Goal: Task Accomplishment & Management: Manage account settings

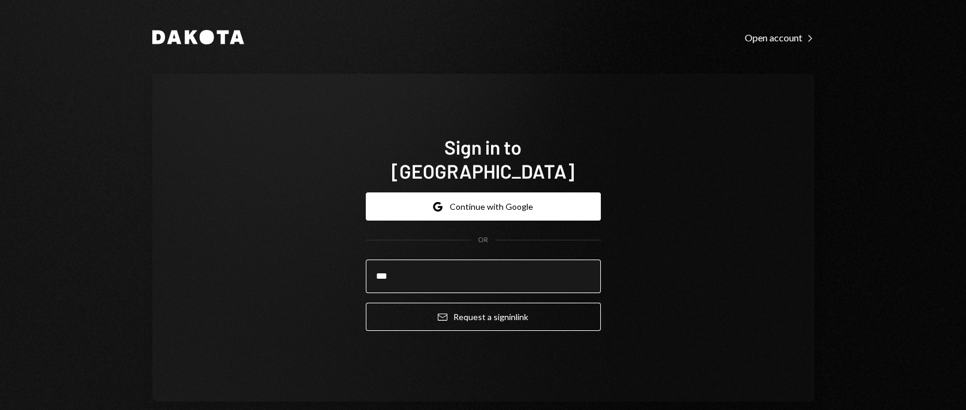
type input "**********"
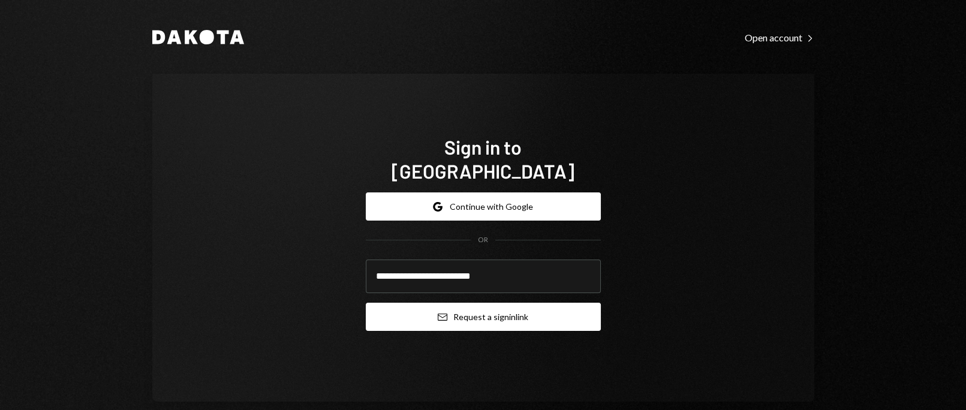
drag, startPoint x: 459, startPoint y: 308, endPoint x: 527, endPoint y: 307, distance: 68.4
click at [746, 269] on div "**********" at bounding box center [483, 238] width 662 height 328
click at [490, 303] on button "Email Request a sign in link" at bounding box center [483, 317] width 235 height 28
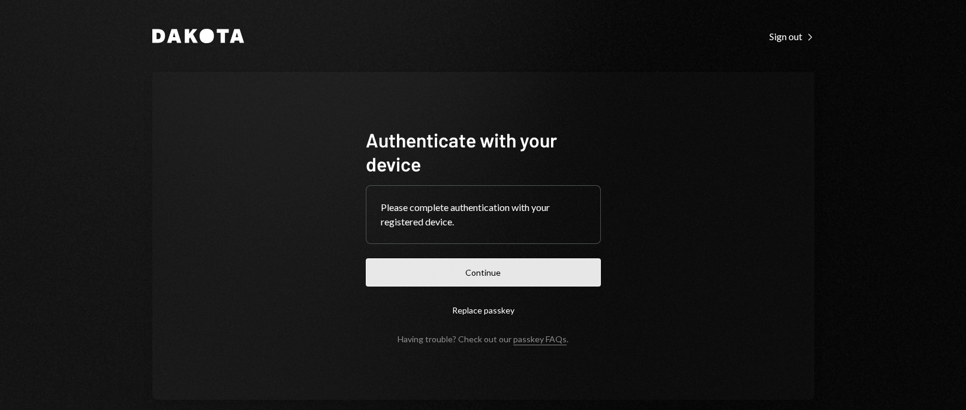
click at [529, 270] on button "Continue" at bounding box center [483, 273] width 235 height 28
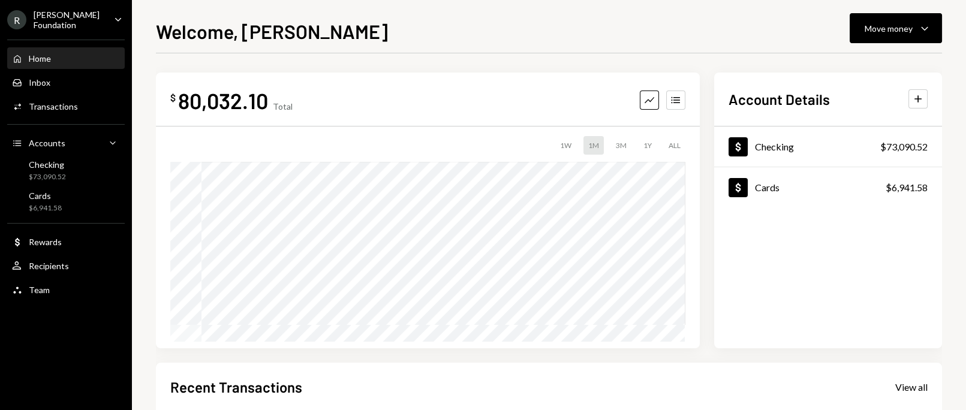
click at [365, 29] on div "Welcome, SILVANA Move money Caret Down" at bounding box center [549, 30] width 786 height 26
click at [603, 31] on div "Welcome, SILVANA Move money Caret Down" at bounding box center [549, 30] width 786 height 26
click at [367, 34] on div "Welcome, SILVANA Move money Caret Down" at bounding box center [549, 30] width 786 height 26
click at [903, 263] on div "Dollar Checking $73,090.52 Dollar Cards $6,941.58" at bounding box center [829, 238] width 228 height 222
click at [61, 97] on div "Activities Transactions" at bounding box center [66, 107] width 108 height 20
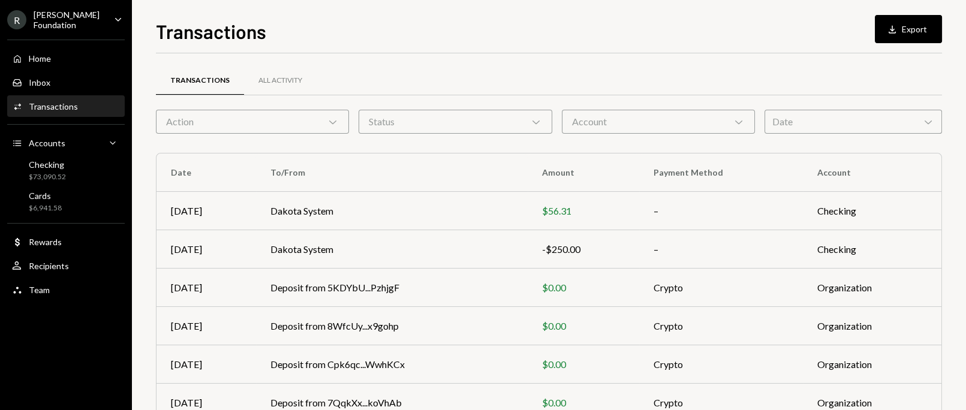
click at [337, 32] on div "Transactions Download Export" at bounding box center [549, 30] width 786 height 26
click at [77, 17] on div "Rayls Foundation" at bounding box center [69, 20] width 71 height 20
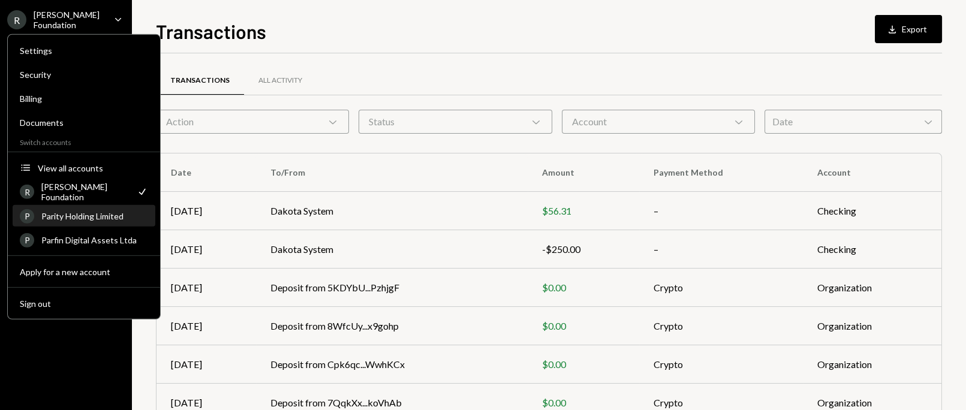
click at [93, 222] on div "P Parity Holding Limited" at bounding box center [84, 216] width 128 height 20
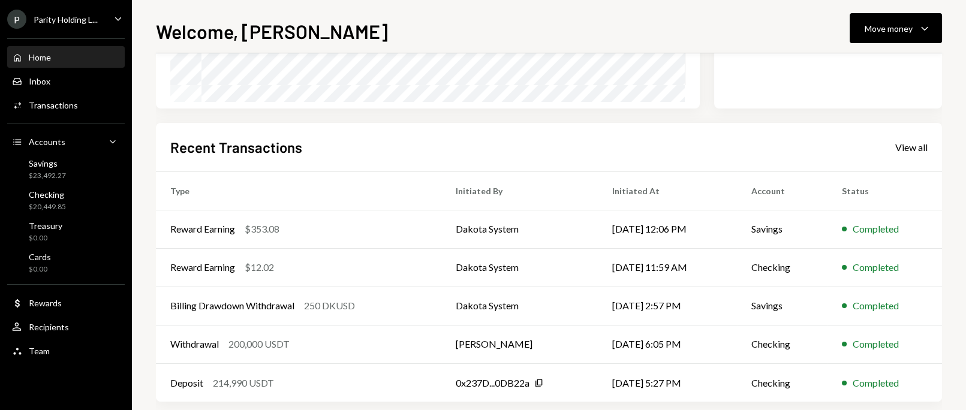
scroll to position [255, 0]
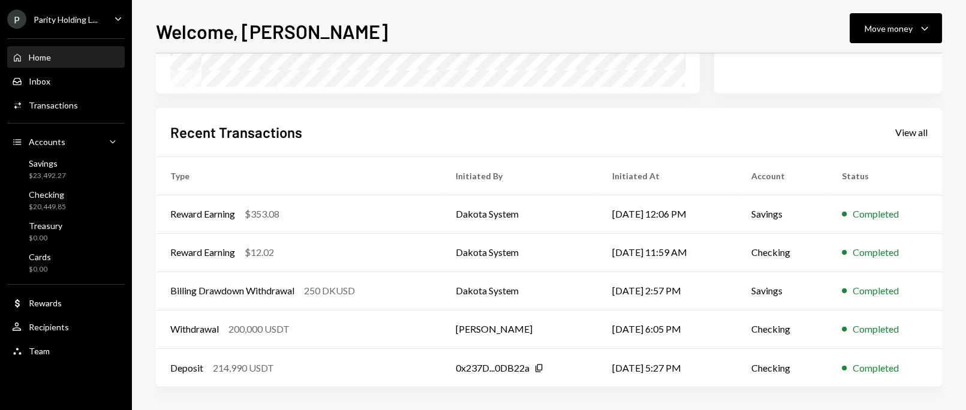
click at [69, 16] on div "Parity Holding L..." at bounding box center [66, 19] width 64 height 10
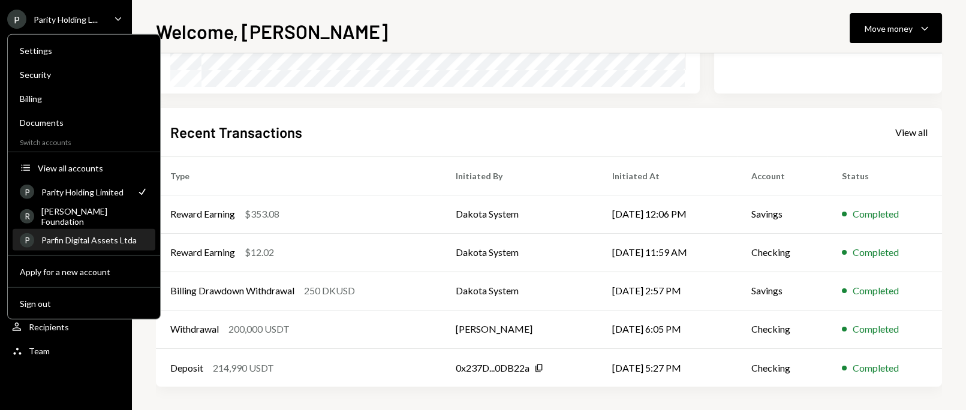
click at [101, 244] on div "Parfin Digital Assets Ltda" at bounding box center [94, 240] width 107 height 10
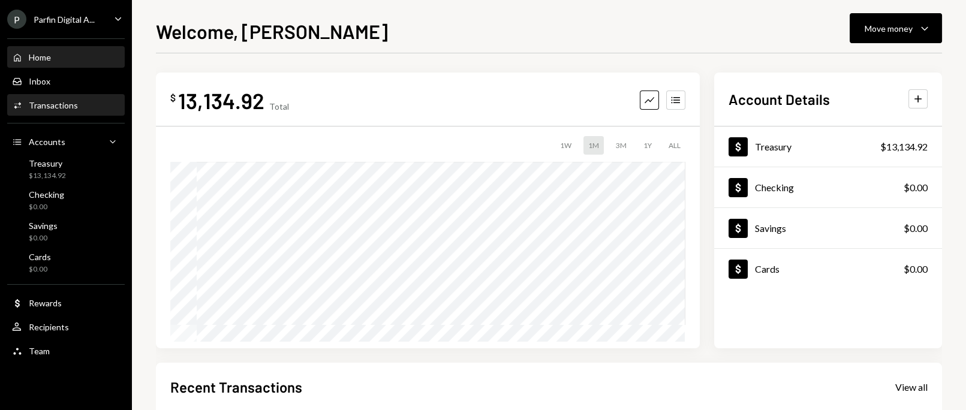
click at [59, 107] on div "Transactions" at bounding box center [53, 105] width 49 height 10
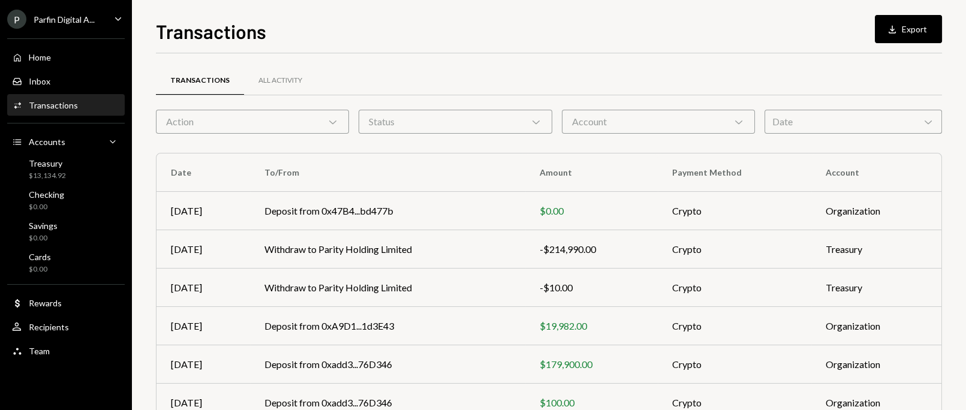
click at [380, 32] on div "Transactions Download Export" at bounding box center [549, 30] width 786 height 26
click at [457, 22] on div "Transactions Download Export" at bounding box center [549, 30] width 786 height 26
click at [430, 22] on div "Transactions Download Export" at bounding box center [549, 30] width 786 height 26
